Goal: Browse casually

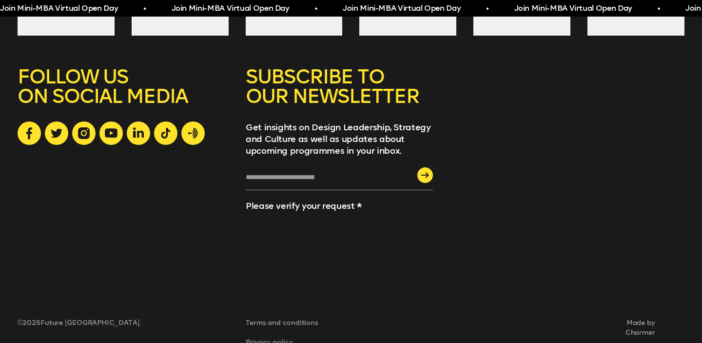
scroll to position [2768, 0]
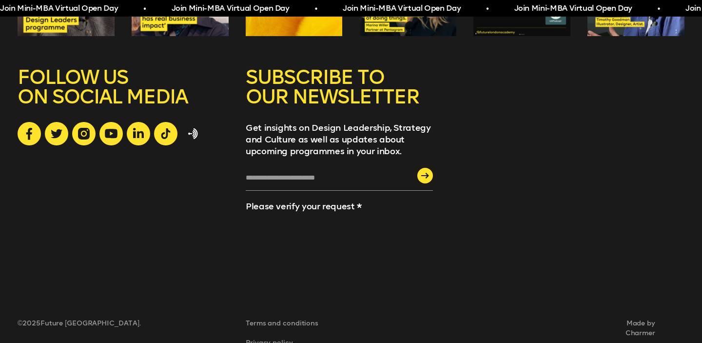
click at [193, 128] on icon at bounding box center [193, 133] width 10 height 11
click at [87, 128] on icon at bounding box center [84, 134] width 12 height 12
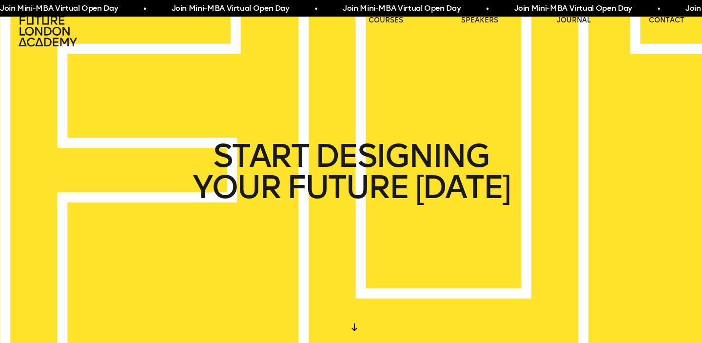
click at [53, 40] on icon at bounding box center [48, 31] width 58 height 30
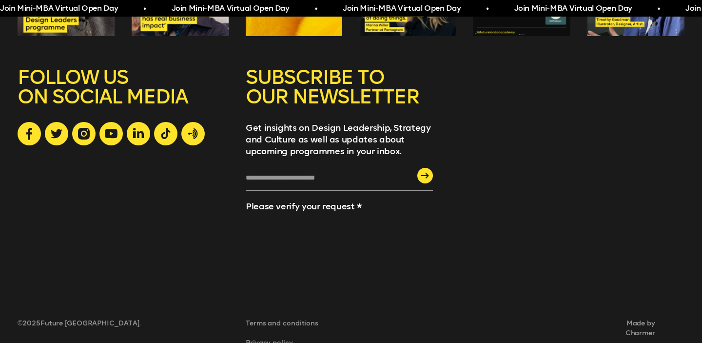
scroll to position [2769, 0]
click at [116, 128] on icon at bounding box center [111, 132] width 13 height 9
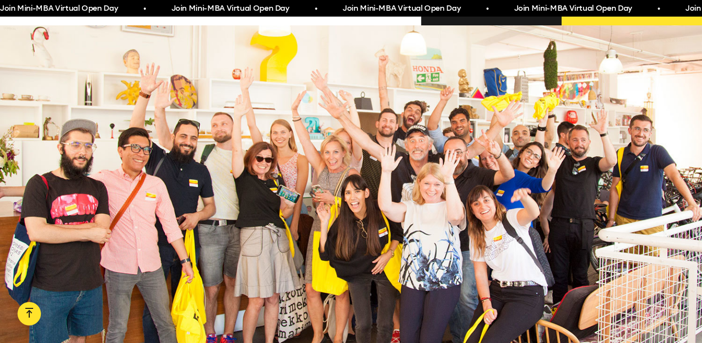
scroll to position [873, 0]
